Goal: Find specific page/section: Find specific page/section

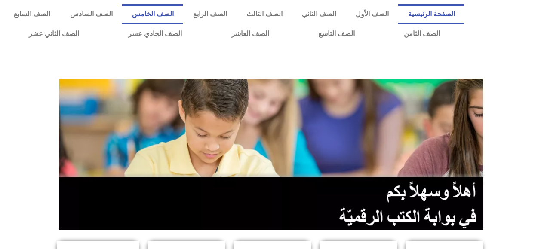
click at [183, 13] on link "الصف الخامس" at bounding box center [152, 14] width 61 height 20
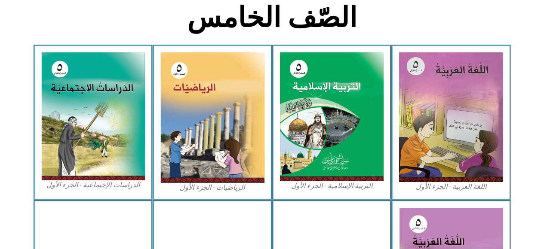
scroll to position [228, 0]
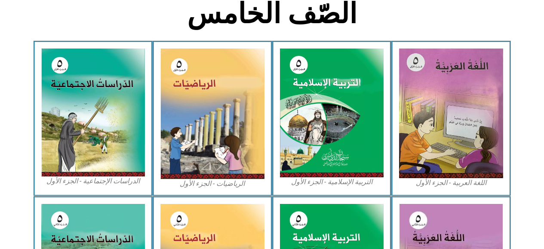
click at [229, 141] on img at bounding box center [212, 114] width 104 height 131
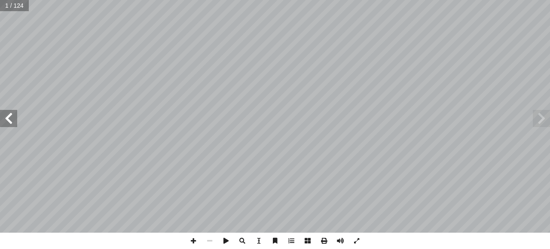
click at [11, 122] on span at bounding box center [8, 118] width 17 height 17
click at [11, 124] on span at bounding box center [8, 118] width 17 height 17
click at [9, 124] on span at bounding box center [8, 118] width 17 height 17
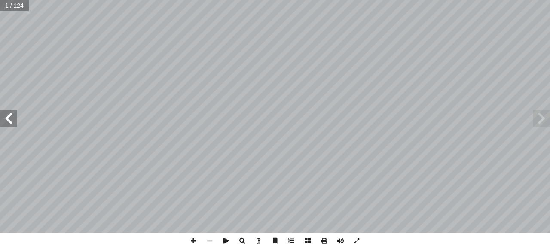
click at [10, 122] on span at bounding box center [8, 118] width 17 height 17
click at [11, 122] on span at bounding box center [8, 118] width 17 height 17
click at [11, 121] on span at bounding box center [8, 118] width 17 height 17
click at [11, 120] on span at bounding box center [8, 118] width 17 height 17
click at [14, 119] on span at bounding box center [8, 118] width 17 height 17
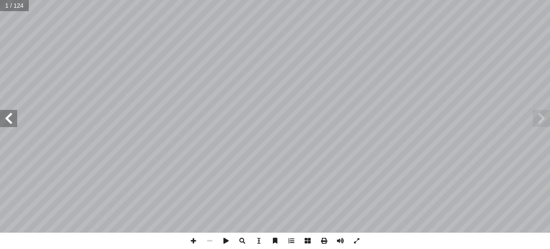
click at [14, 119] on span at bounding box center [8, 118] width 17 height 17
click at [11, 120] on span at bounding box center [8, 118] width 17 height 17
click at [9, 119] on span at bounding box center [8, 118] width 17 height 17
click at [12, 117] on span at bounding box center [8, 118] width 17 height 17
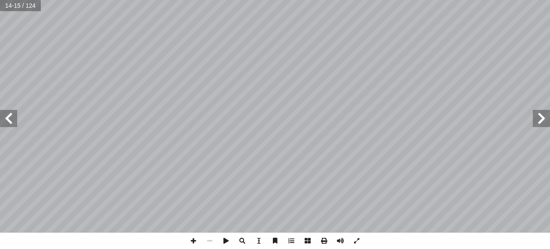
click at [11, 117] on span at bounding box center [8, 118] width 17 height 17
click at [11, 118] on span at bounding box center [8, 118] width 17 height 17
